Goal: Information Seeking & Learning: Learn about a topic

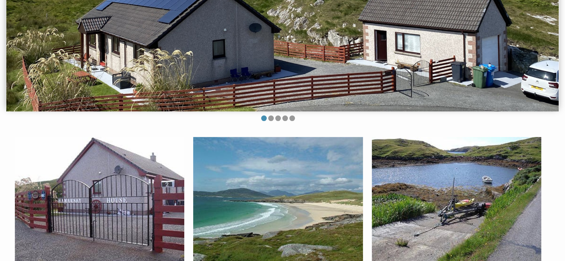
scroll to position [148, 0]
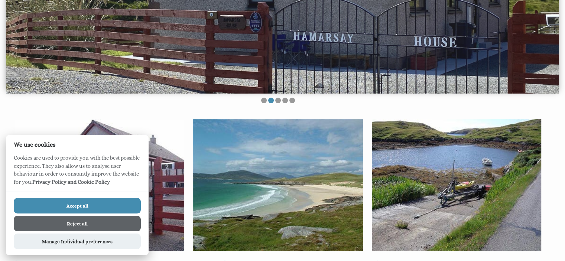
click at [99, 223] on button "Reject all" at bounding box center [77, 224] width 127 height 16
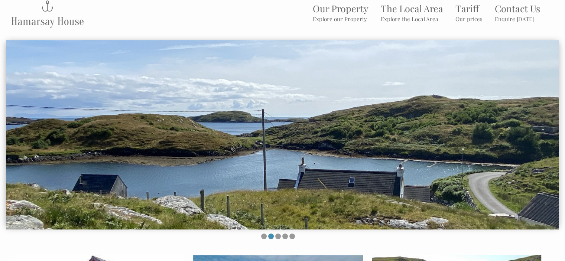
scroll to position [12, 0]
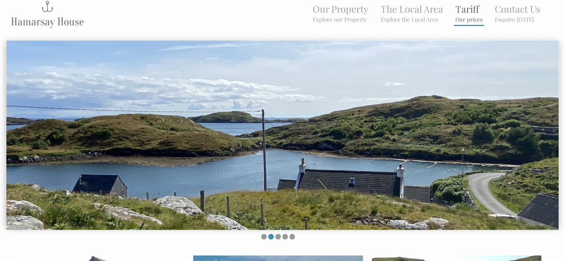
click at [460, 9] on link "Tariff Our prices" at bounding box center [468, 13] width 27 height 20
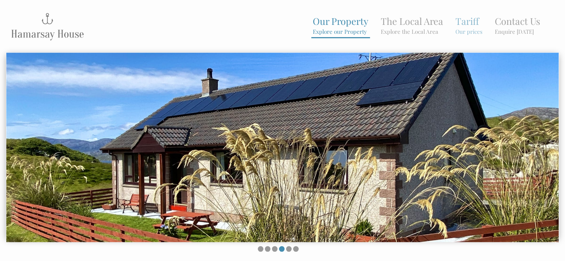
click at [346, 27] on link "Our Property Explore our Property" at bounding box center [341, 25] width 56 height 20
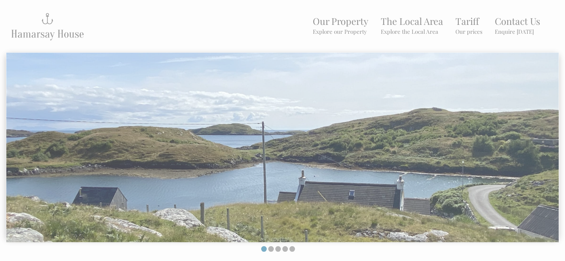
scroll to position [12, 0]
